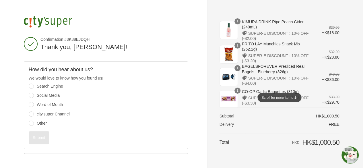
click at [296, 95] on icon at bounding box center [295, 96] width 3 height 3
click at [296, 98] on icon at bounding box center [295, 96] width 3 height 3
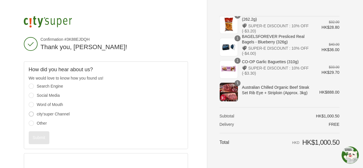
click at [31, 115] on input "city'super Channel" at bounding box center [31, 113] width 5 height 5
click at [31, 105] on input "Membership App" at bounding box center [31, 104] width 5 height 5
radio input "true"
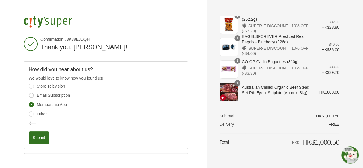
click at [32, 94] on input "Email Subscription" at bounding box center [31, 95] width 5 height 5
radio input "true"
click at [30, 104] on input "Membership App" at bounding box center [31, 104] width 5 height 5
radio input "true"
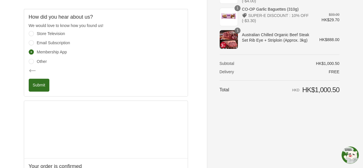
scroll to position [52, 0]
click at [31, 43] on input "Email Subscription" at bounding box center [31, 42] width 5 height 5
radio input "true"
click at [41, 85] on button "Submit" at bounding box center [39, 85] width 21 height 13
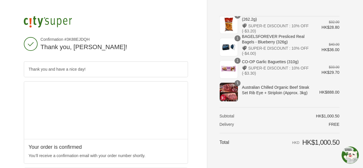
scroll to position [156, 0]
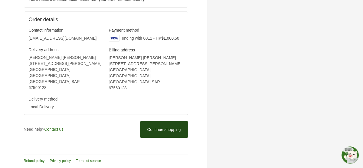
click at [171, 125] on link "Continue shopping" at bounding box center [164, 129] width 48 height 17
